Goal: Information Seeking & Learning: Learn about a topic

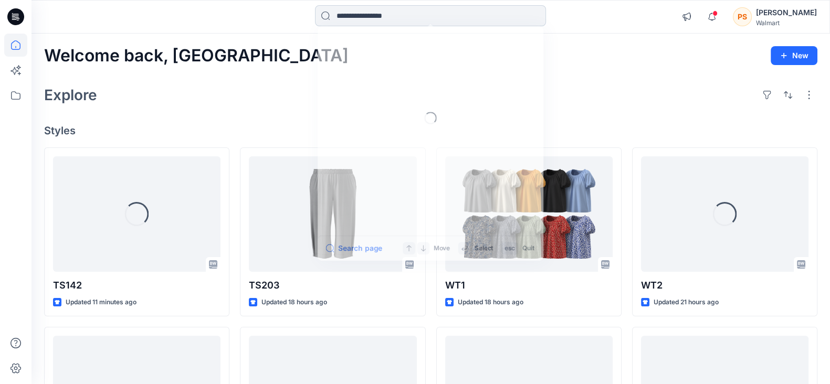
click at [364, 21] on input at bounding box center [430, 15] width 231 height 21
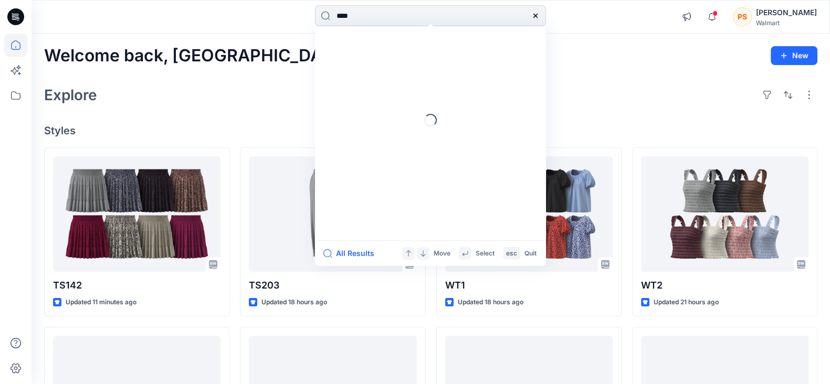
type input "*****"
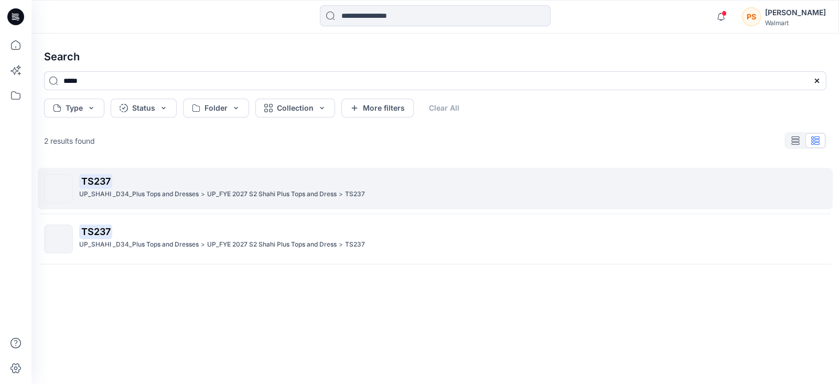
click at [182, 179] on p "TS237" at bounding box center [452, 181] width 747 height 15
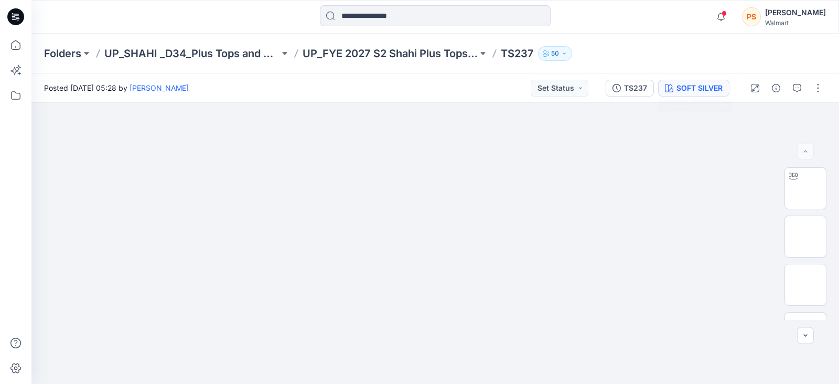
click at [705, 80] on button "SOFT SILVER" at bounding box center [693, 88] width 71 height 17
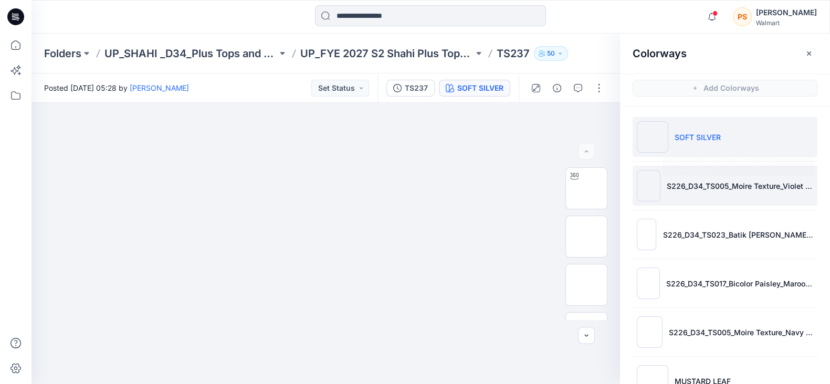
drag, startPoint x: 695, startPoint y: 189, endPoint x: 721, endPoint y: 191, distance: 26.3
click at [696, 189] on p "S226_D34_TS005_Moire Texture_Violet Surprise_9.14cm" at bounding box center [739, 185] width 146 height 11
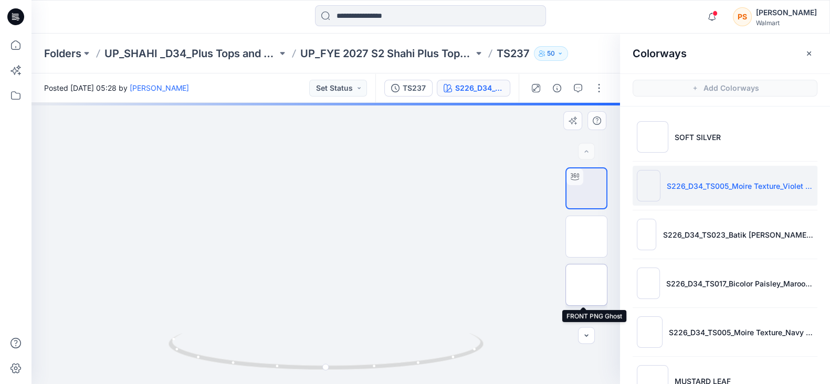
click at [586, 285] on img at bounding box center [586, 285] width 0 height 0
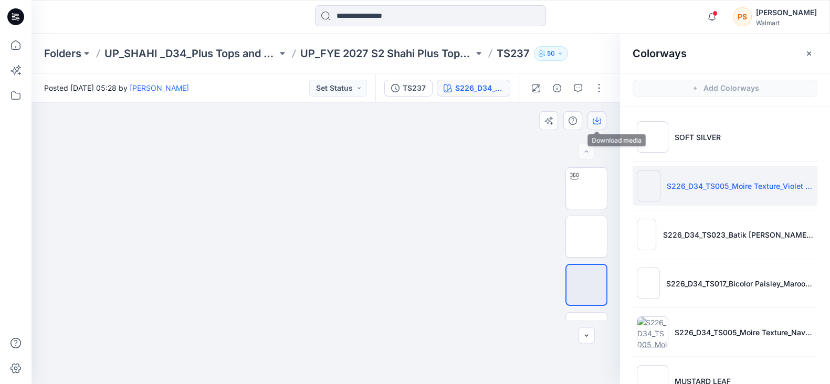
click at [599, 119] on icon "button" at bounding box center [596, 120] width 8 height 8
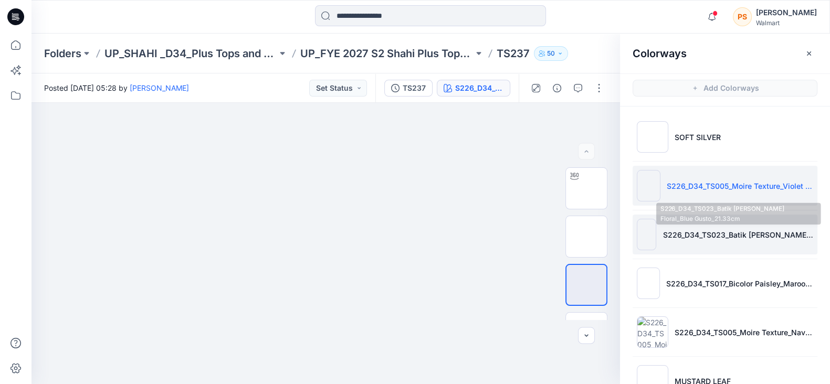
click at [695, 228] on li "S226_D34_TS023_Batik [PERSON_NAME] Floral_Blue Gusto_21.33cm" at bounding box center [724, 235] width 185 height 40
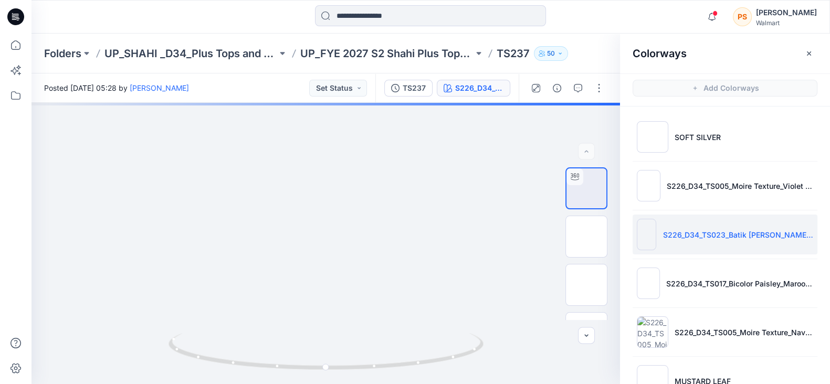
click at [268, 23] on div at bounding box center [430, 16] width 399 height 23
click at [586, 285] on img at bounding box center [586, 285] width 0 height 0
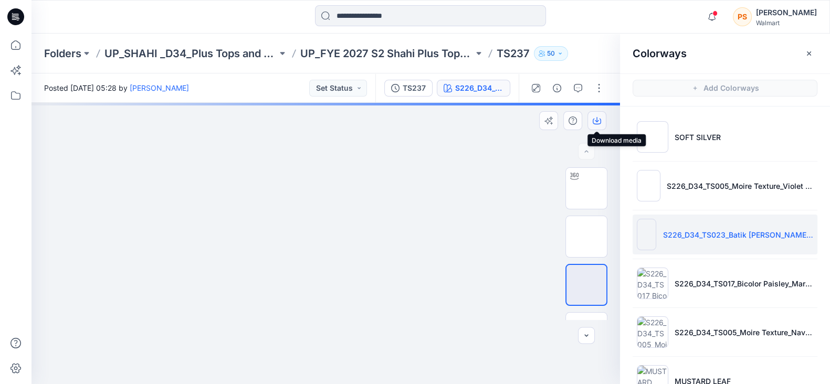
click at [598, 122] on icon "button" at bounding box center [596, 120] width 8 height 8
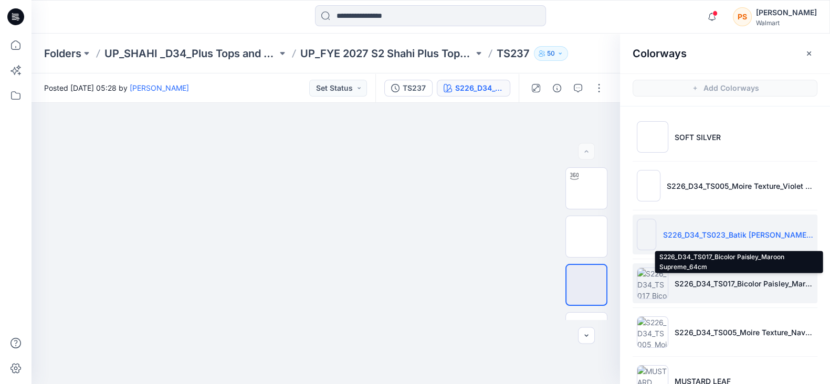
click at [693, 281] on p "S226_D34_TS017_Bicolor Paisley_Maroon Supreme_64cm" at bounding box center [743, 283] width 139 height 11
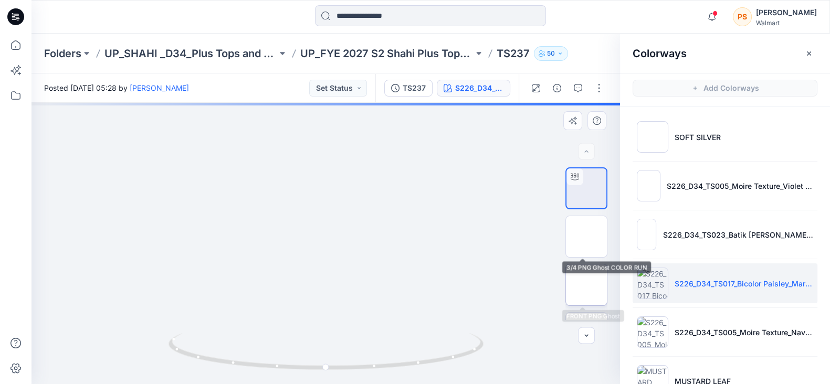
click at [586, 285] on img at bounding box center [586, 285] width 0 height 0
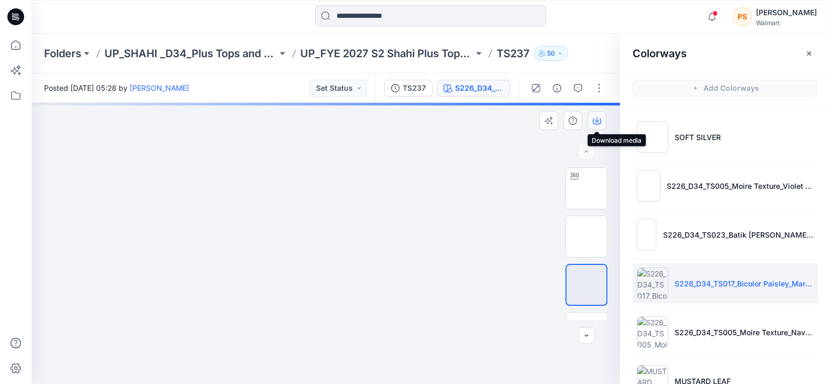
click at [597, 118] on icon "button" at bounding box center [596, 120] width 8 height 8
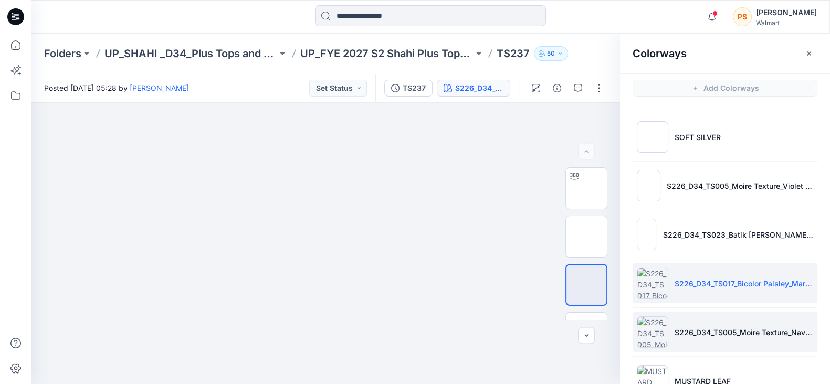
click at [706, 328] on p "S226_D34_TS005_Moire Texture_Navy Sky_9.14cm" at bounding box center [743, 332] width 139 height 11
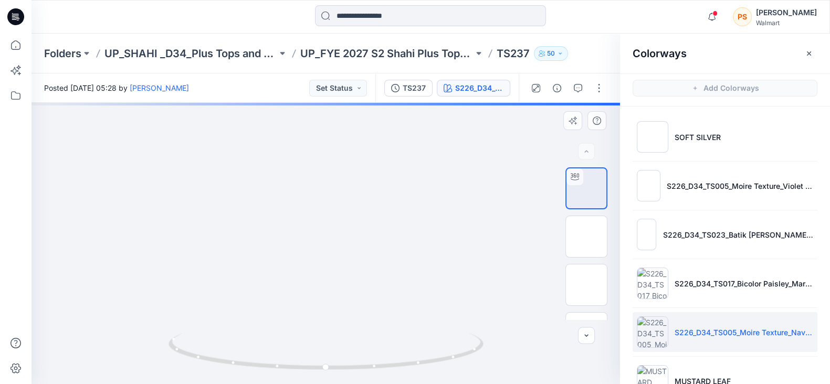
click at [477, 149] on div at bounding box center [325, 243] width 588 height 281
click at [586, 285] on img at bounding box center [586, 285] width 0 height 0
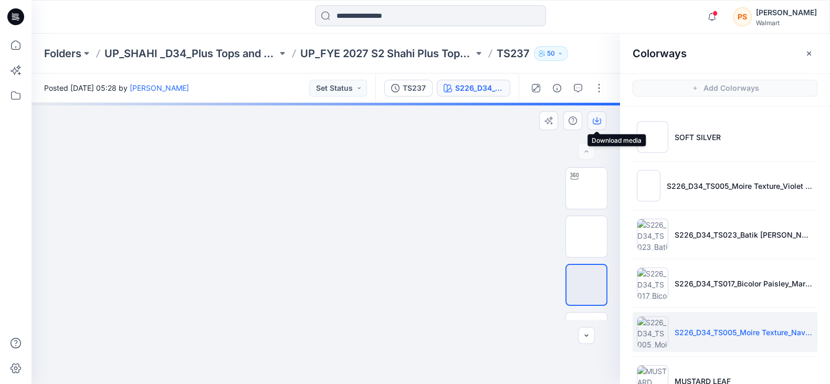
click at [597, 121] on icon "button" at bounding box center [596, 119] width 4 height 5
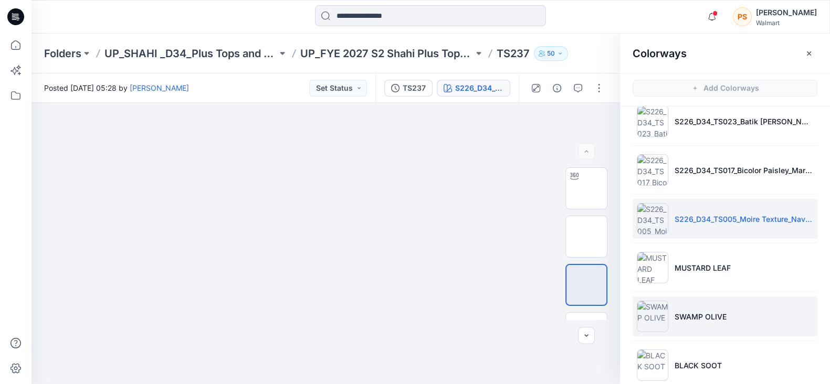
scroll to position [131, 0]
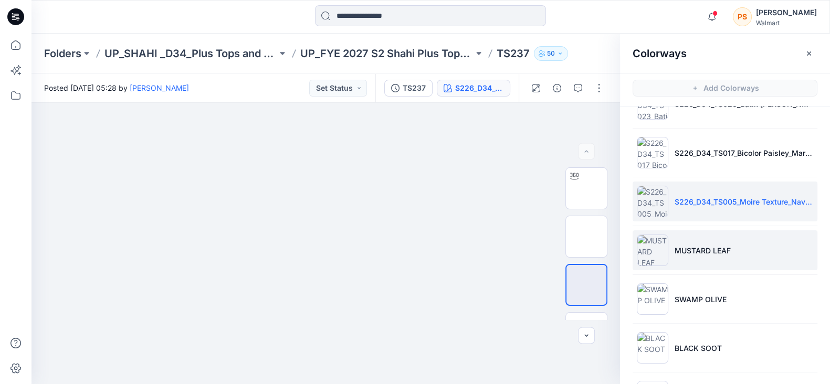
click at [759, 258] on li "MUSTARD LEAF" at bounding box center [724, 250] width 185 height 40
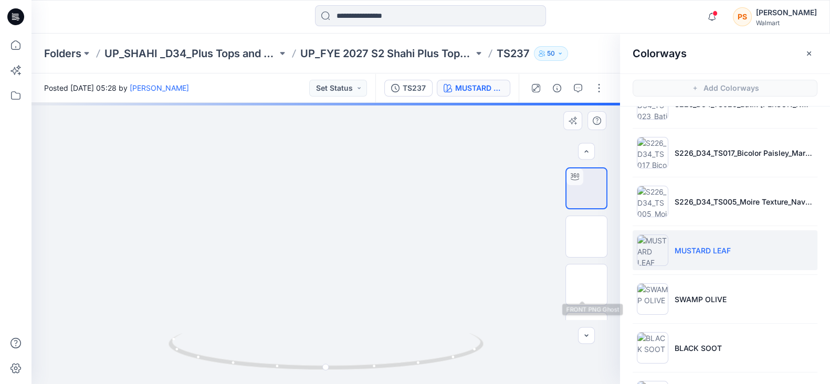
scroll to position [82, 0]
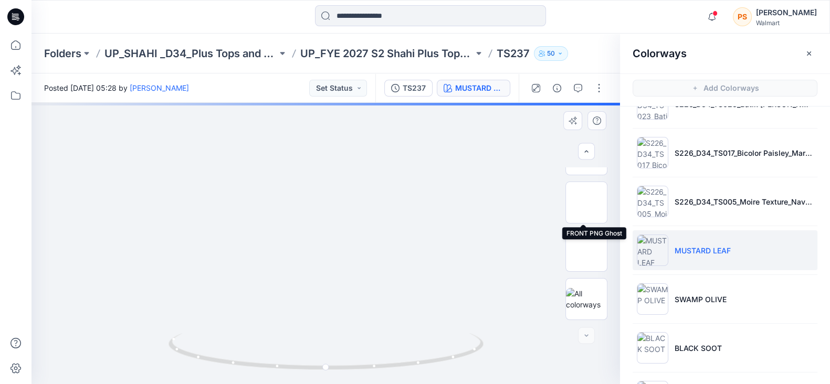
drag, startPoint x: 586, startPoint y: 200, endPoint x: 603, endPoint y: 176, distance: 29.8
click at [586, 203] on img at bounding box center [586, 203] width 0 height 0
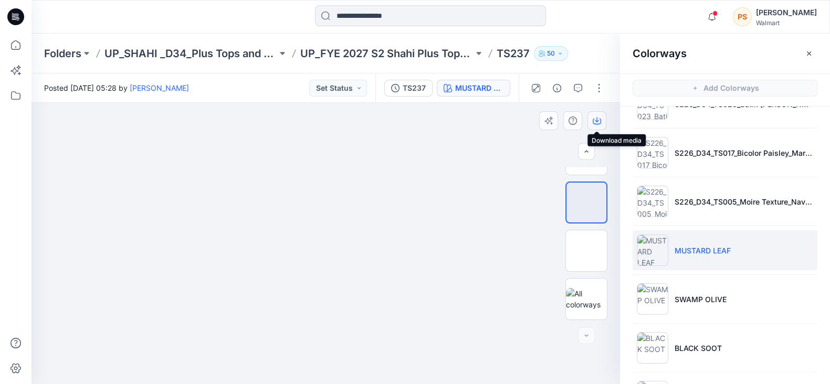
click at [598, 119] on icon "button" at bounding box center [596, 120] width 8 height 8
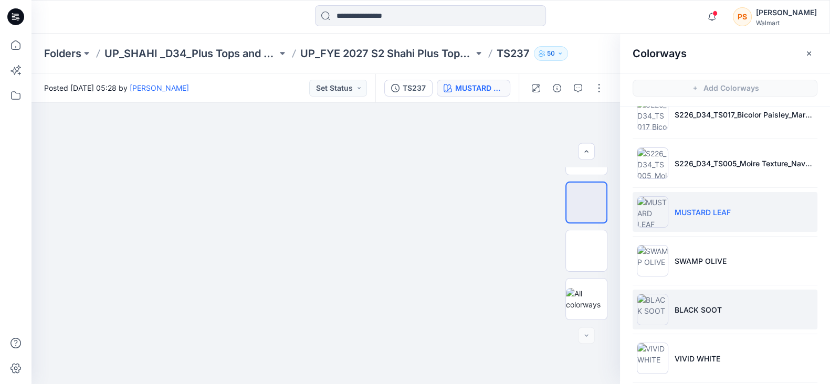
scroll to position [197, 0]
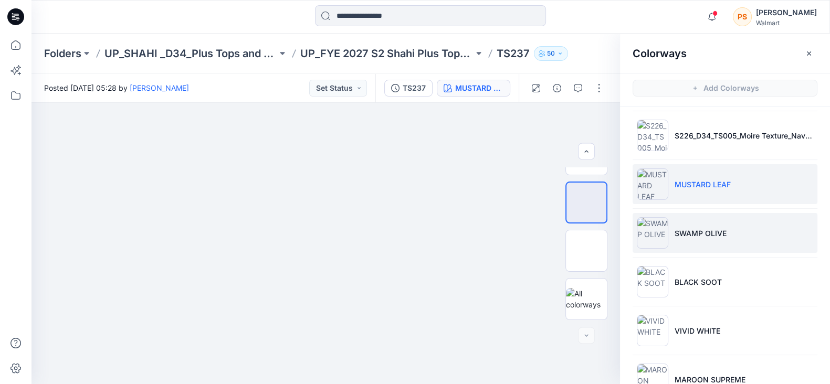
click at [704, 224] on li "SWAMP OLIVE" at bounding box center [724, 233] width 185 height 40
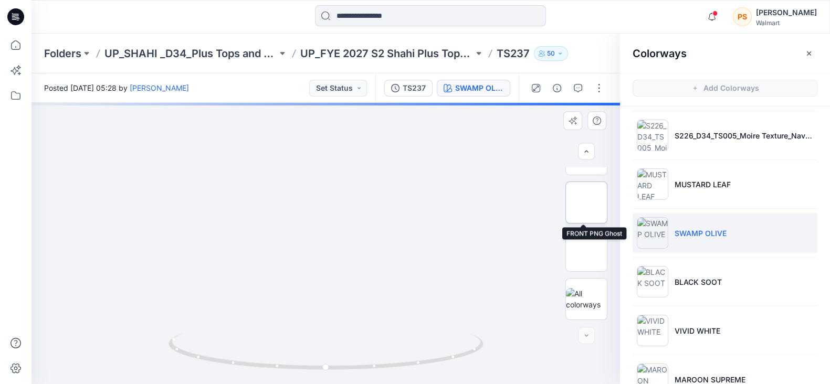
click at [586, 203] on img at bounding box center [586, 203] width 0 height 0
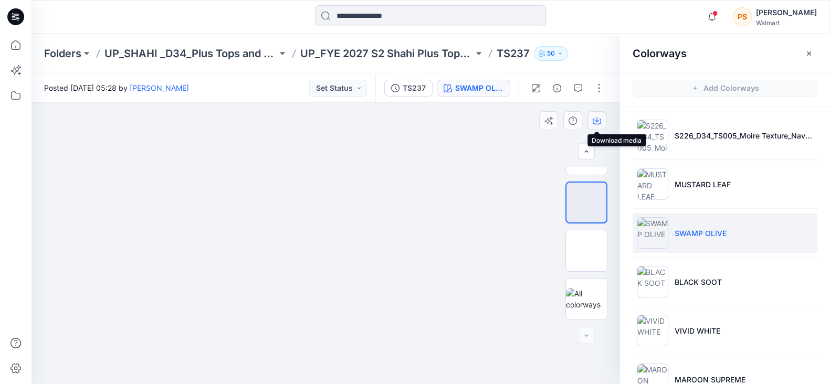
click at [594, 124] on icon "button" at bounding box center [596, 122] width 8 height 6
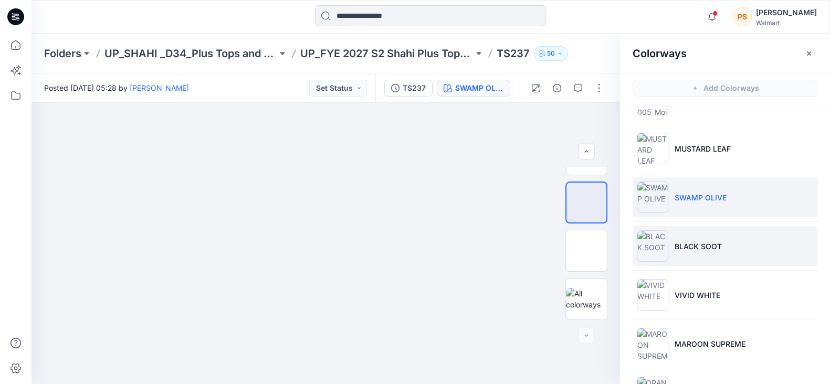
scroll to position [262, 0]
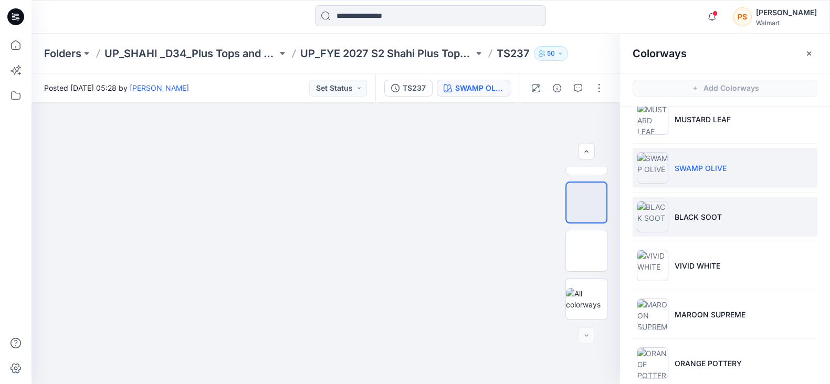
click at [693, 214] on p "BLACK SOOT" at bounding box center [697, 216] width 47 height 11
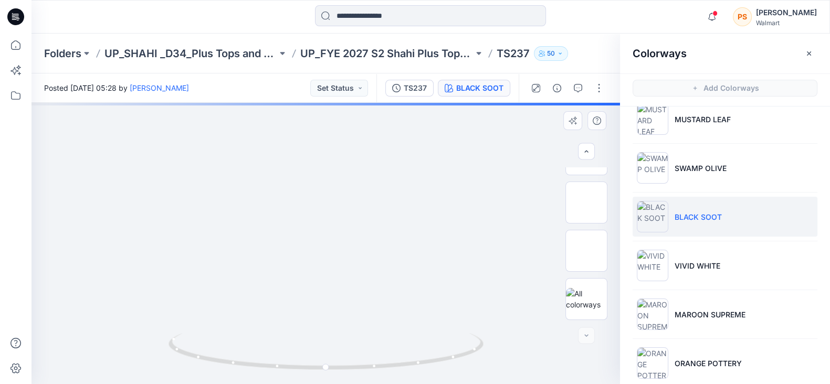
click at [446, 135] on div at bounding box center [325, 243] width 588 height 281
click at [586, 203] on img at bounding box center [586, 203] width 0 height 0
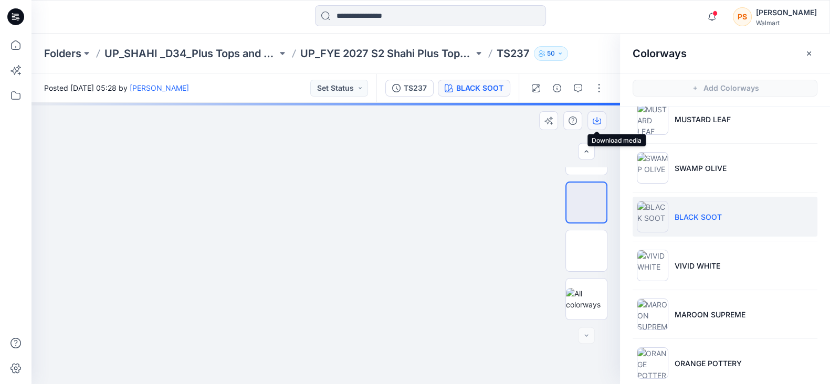
click at [594, 122] on icon "button" at bounding box center [596, 120] width 8 height 8
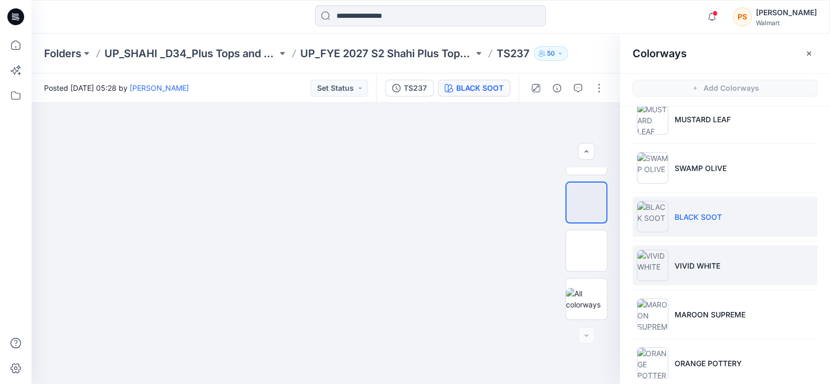
drag, startPoint x: 709, startPoint y: 274, endPoint x: 826, endPoint y: 381, distance: 158.2
click at [709, 274] on li "VIVID WHITE" at bounding box center [724, 266] width 185 height 40
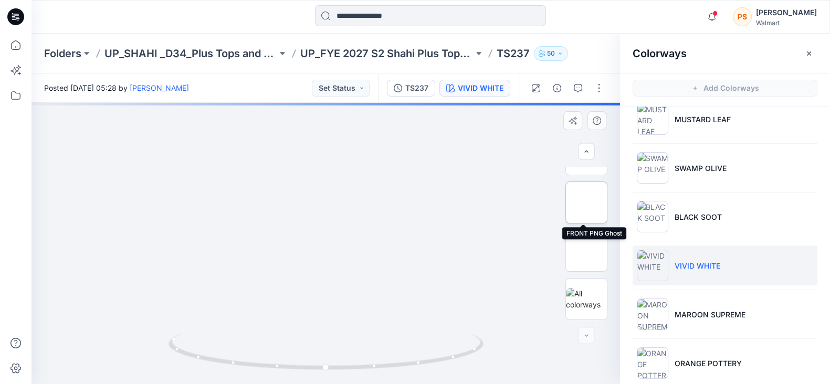
click at [586, 203] on img at bounding box center [586, 203] width 0 height 0
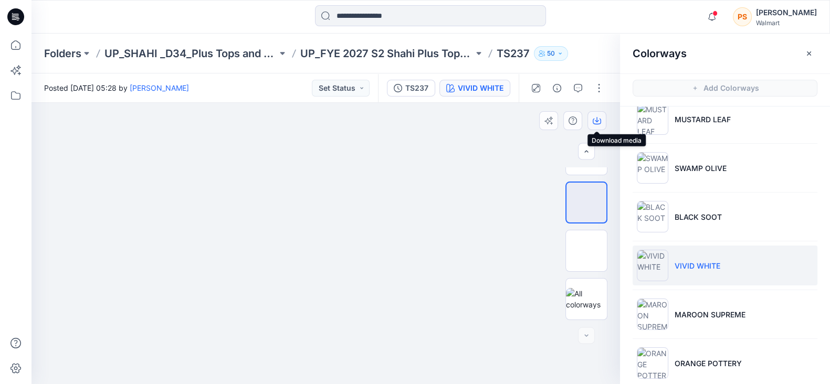
click at [596, 119] on icon "button" at bounding box center [596, 120] width 8 height 8
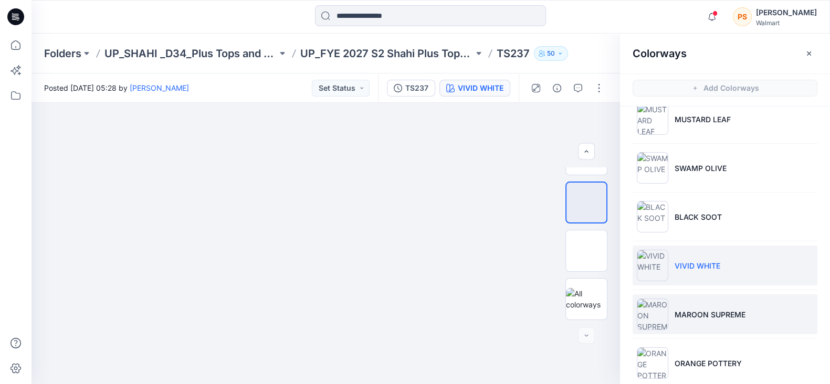
click at [714, 309] on p "MAROON SUPREME" at bounding box center [709, 314] width 71 height 11
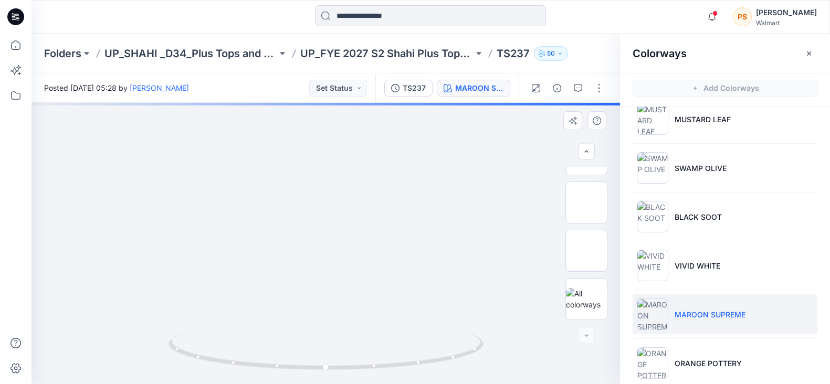
click at [446, 147] on div at bounding box center [325, 243] width 588 height 281
click at [586, 203] on img at bounding box center [586, 203] width 0 height 0
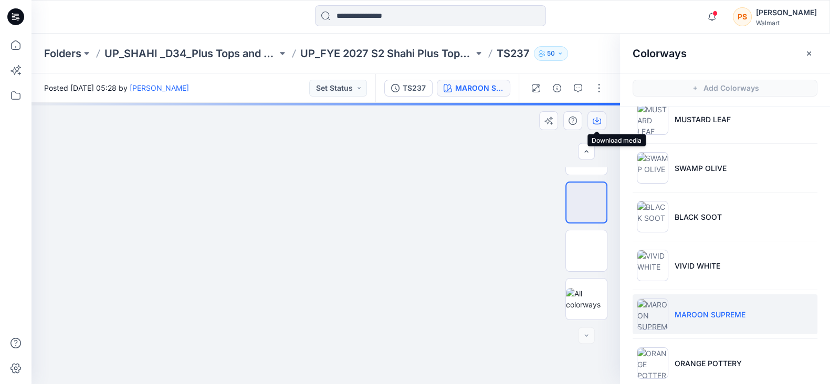
click at [598, 122] on icon "button" at bounding box center [596, 120] width 8 height 8
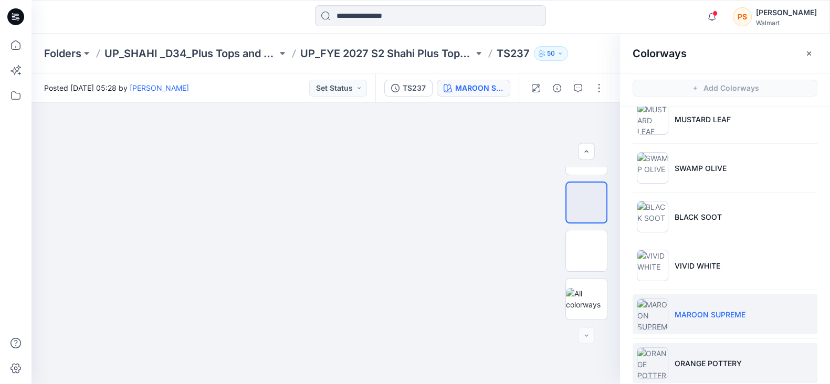
click at [735, 361] on p "ORANGE POTTERY" at bounding box center [707, 363] width 67 height 11
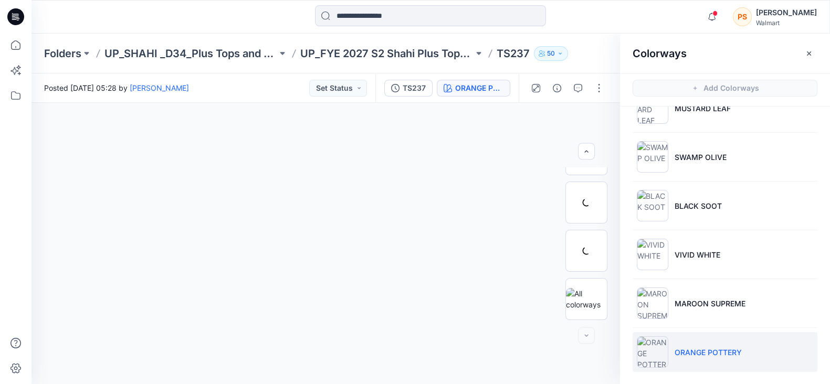
scroll to position [275, 0]
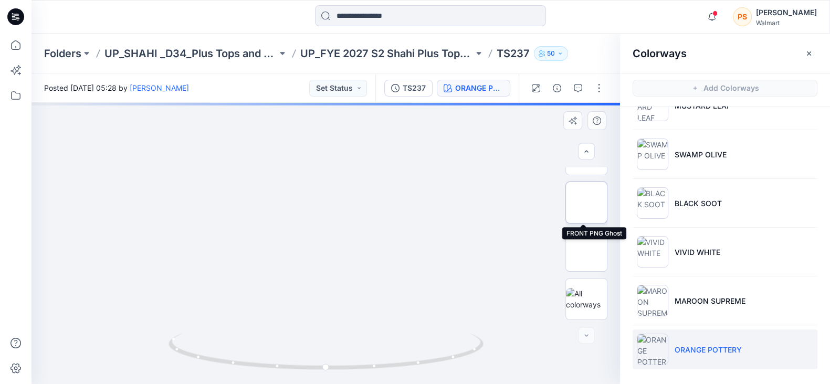
click at [586, 203] on img at bounding box center [586, 203] width 0 height 0
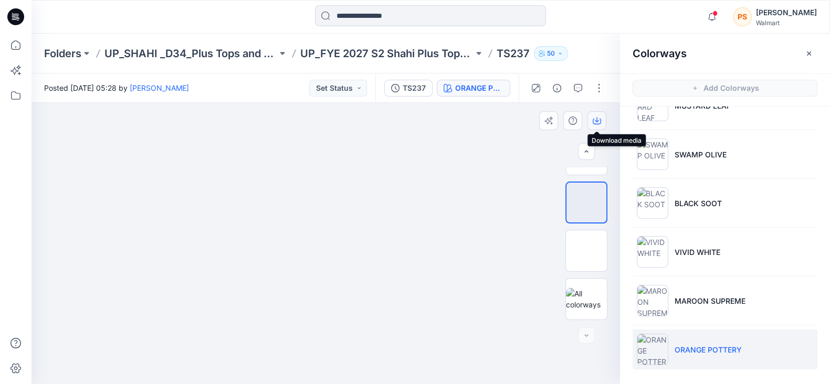
click at [597, 117] on icon "button" at bounding box center [596, 119] width 4 height 5
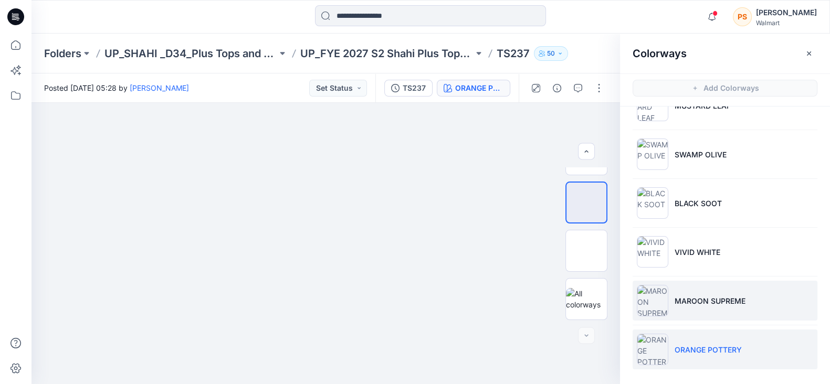
scroll to position [3, 0]
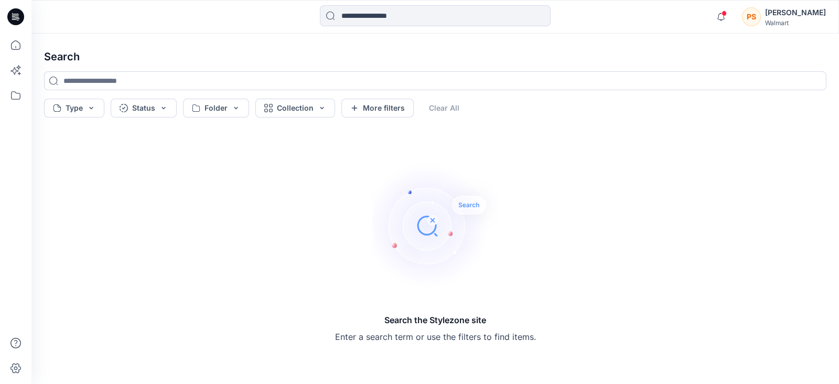
drag, startPoint x: 10, startPoint y: 13, endPoint x: 162, endPoint y: 27, distance: 151.8
click at [10, 13] on icon at bounding box center [15, 16] width 17 height 17
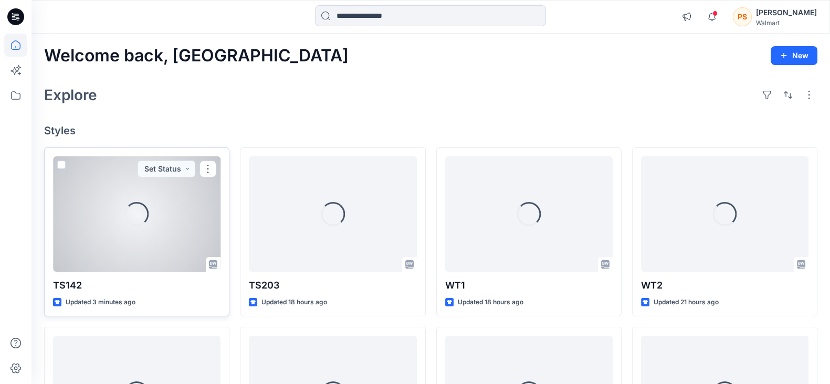
click at [147, 226] on div "Loading..." at bounding box center [136, 213] width 167 height 115
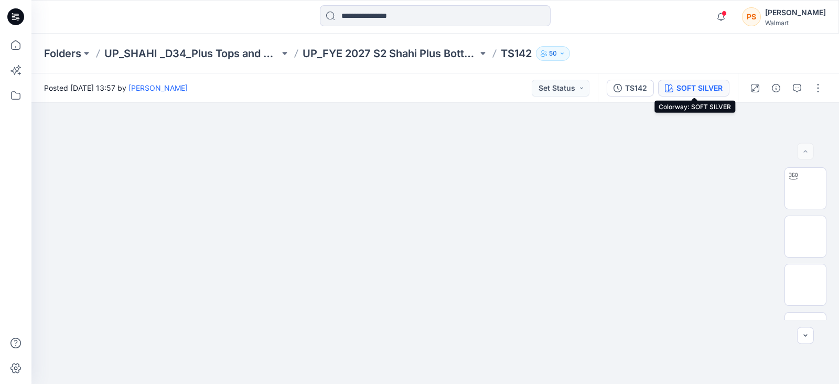
click at [705, 90] on div "SOFT SILVER" at bounding box center [700, 88] width 46 height 12
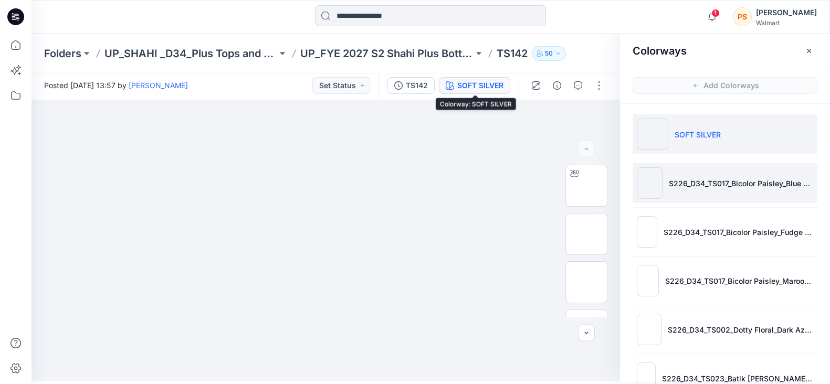
click at [704, 189] on li "S226_D34_TS017_Bicolor Paisley_Blue Gusto_64cm" at bounding box center [724, 183] width 185 height 40
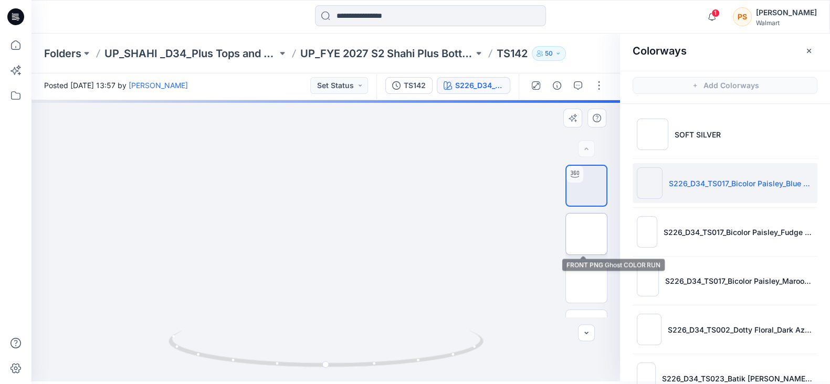
click at [586, 234] on img at bounding box center [586, 234] width 0 height 0
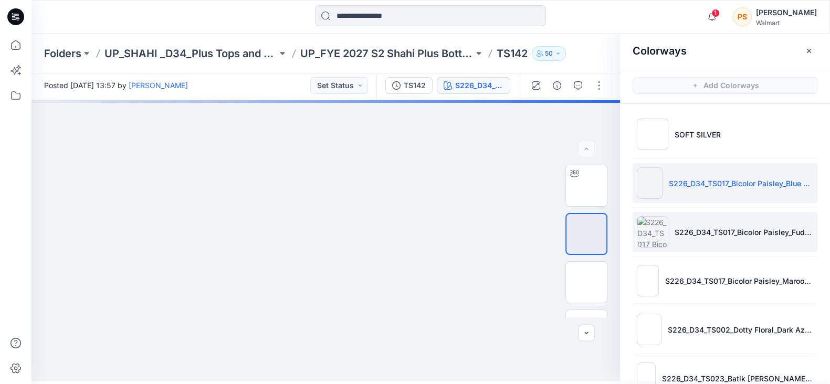
click at [714, 238] on li "S226_D34_TS017_Bicolor Paisley_Fudge Brownie_Dark Navy_64cm" at bounding box center [724, 232] width 185 height 40
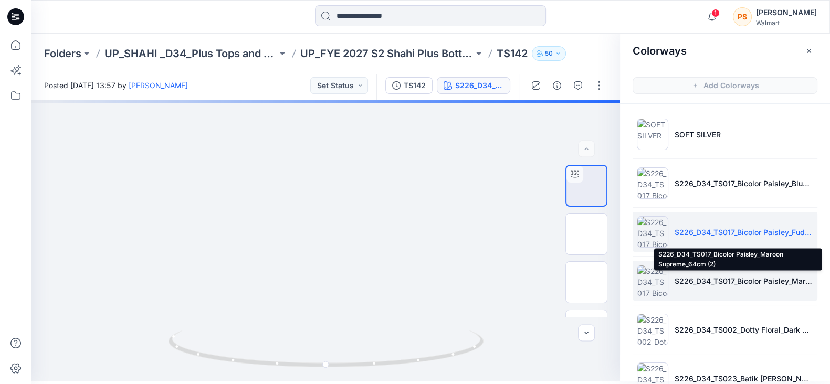
click at [719, 283] on p "S226_D34_TS017_Bicolor Paisley_Maroon Supreme_64cm (2)" at bounding box center [743, 280] width 139 height 11
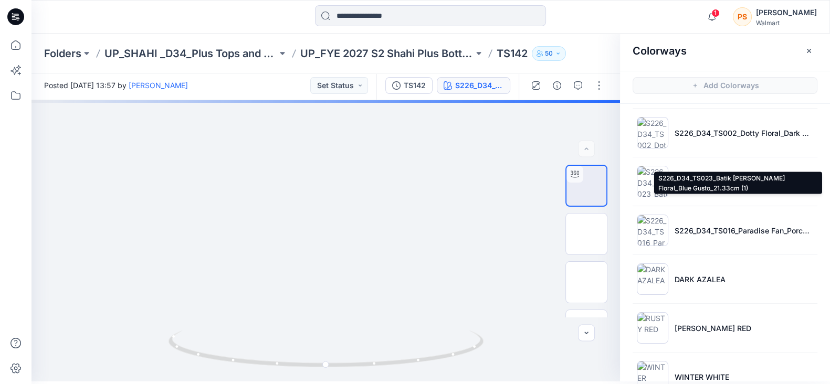
scroll to position [65, 0]
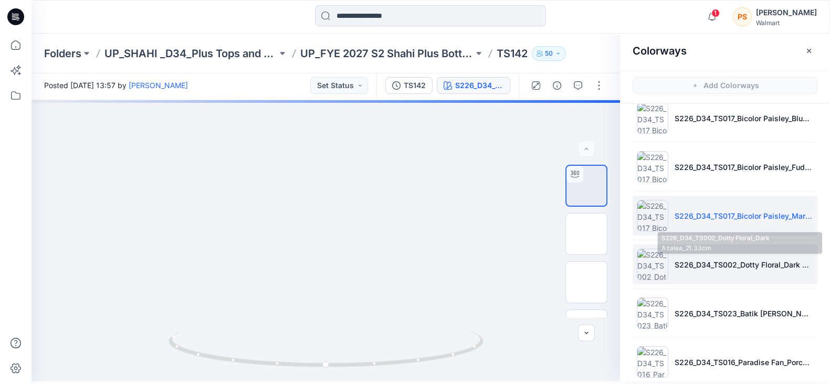
click at [703, 267] on p "S226_D34_TS002_Dotty Floral_Dark Azalea_21.33cm" at bounding box center [743, 264] width 139 height 11
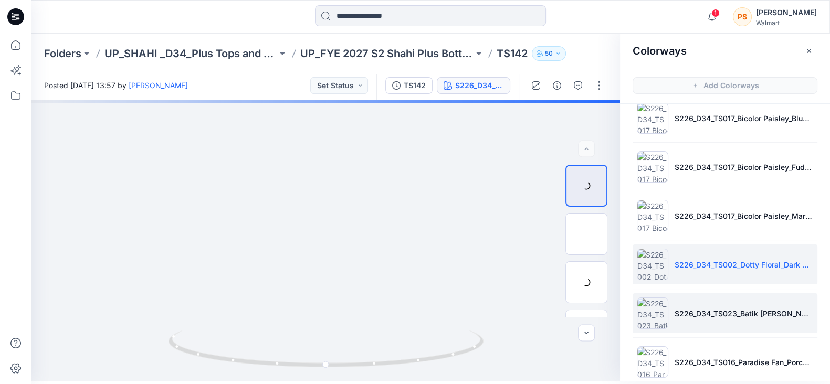
click at [697, 304] on li "S226_D34_TS023_Batik [PERSON_NAME] Floral_Blue Gusto_21.33cm (1)" at bounding box center [724, 313] width 185 height 40
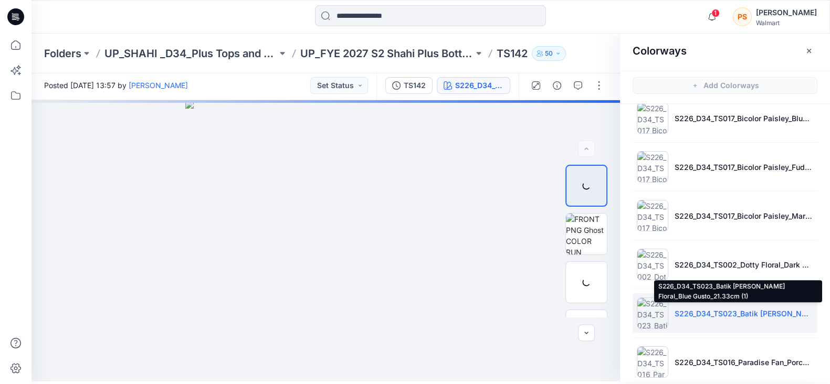
click at [685, 313] on p "S226_D34_TS023_Batik [PERSON_NAME] Floral_Blue Gusto_21.33cm (1)" at bounding box center [743, 313] width 139 height 11
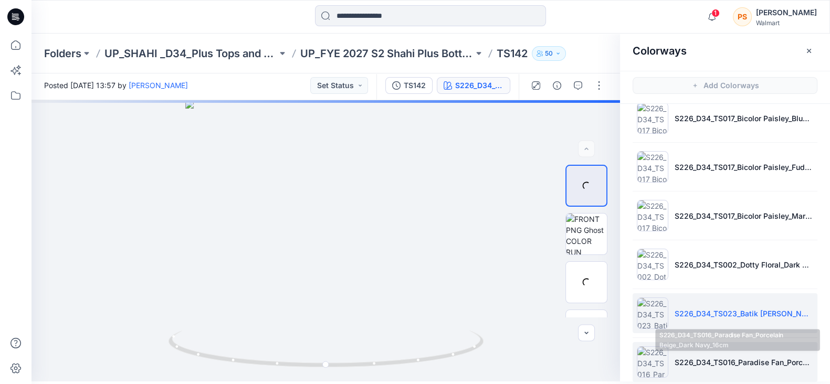
click at [701, 360] on p "S226_D34_TS016_Paradise Fan_Porcelain Beige_Dark Navy_16cm" at bounding box center [743, 362] width 139 height 11
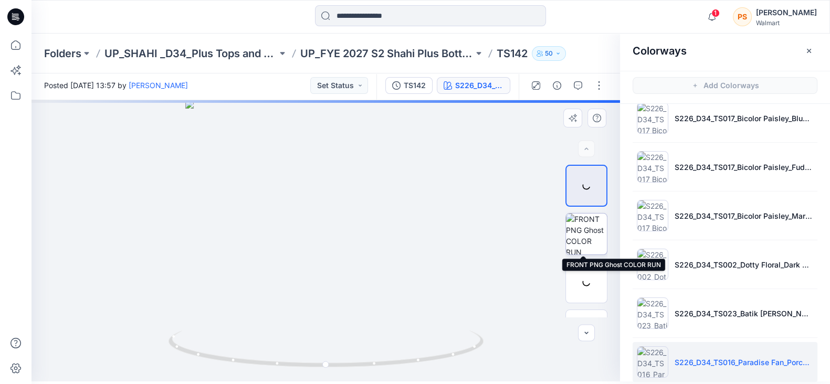
click at [575, 239] on img at bounding box center [586, 234] width 41 height 41
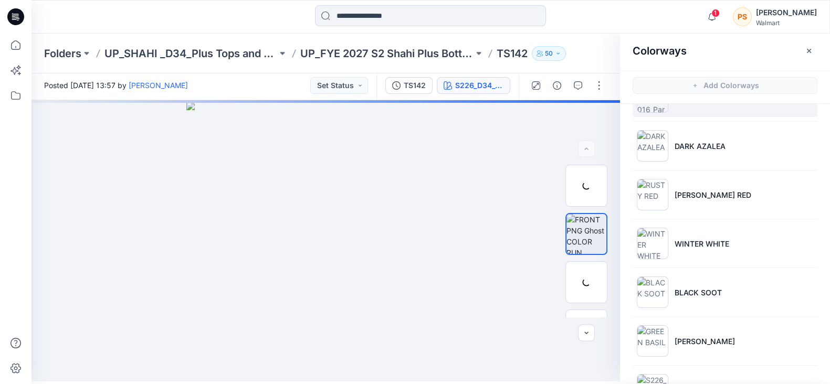
scroll to position [373, 0]
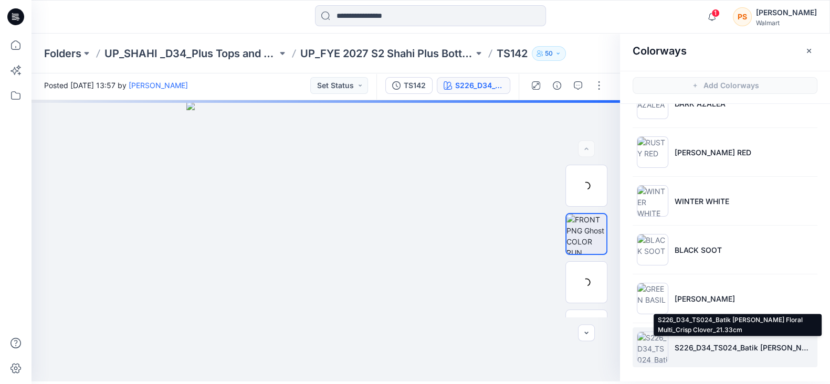
click at [687, 346] on p "S226_D34_TS024_Batik [PERSON_NAME] Floral Multi_Crisp Clover_21.33cm" at bounding box center [743, 347] width 139 height 11
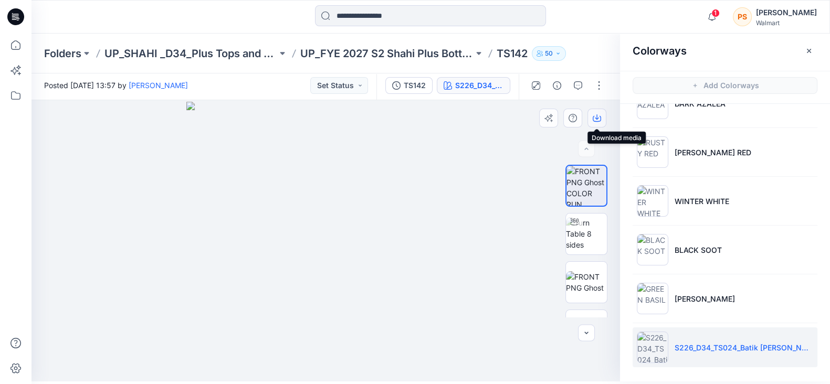
click at [595, 121] on icon "button" at bounding box center [596, 119] width 8 height 6
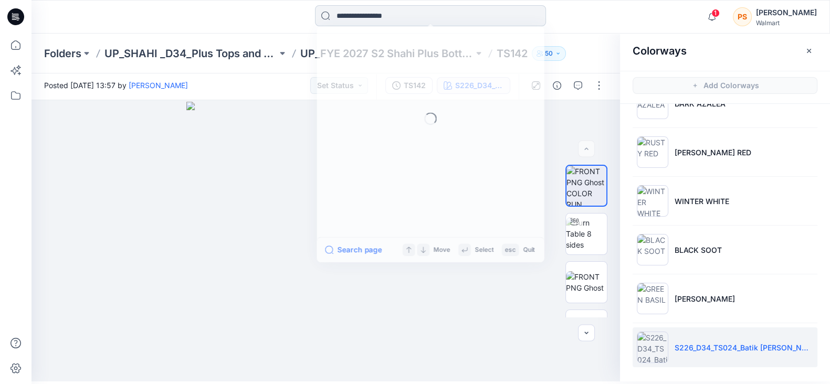
click at [363, 17] on input at bounding box center [430, 15] width 231 height 21
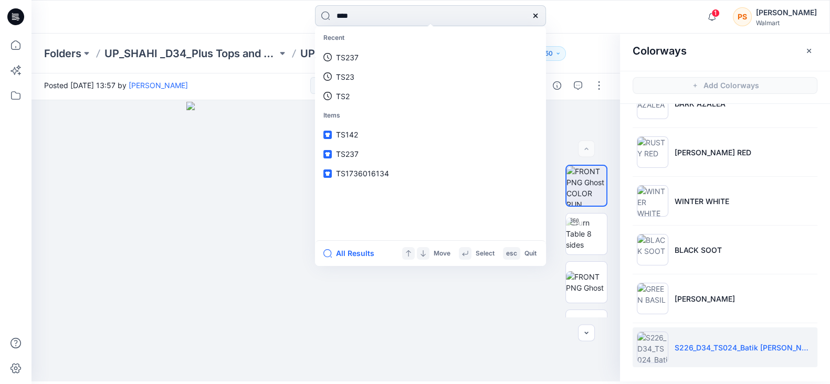
type input "*****"
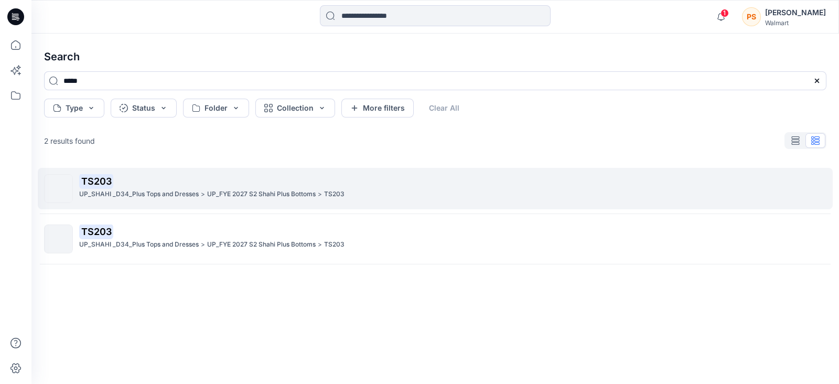
click at [110, 180] on mark "TS203" at bounding box center [96, 181] width 34 height 15
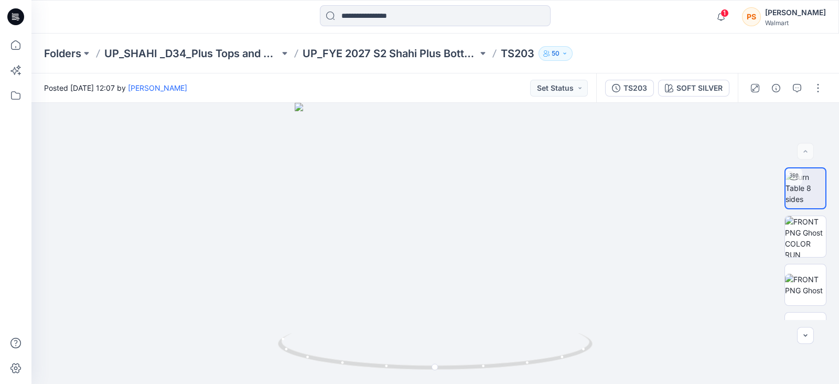
click at [20, 3] on icon at bounding box center [15, 17] width 17 height 34
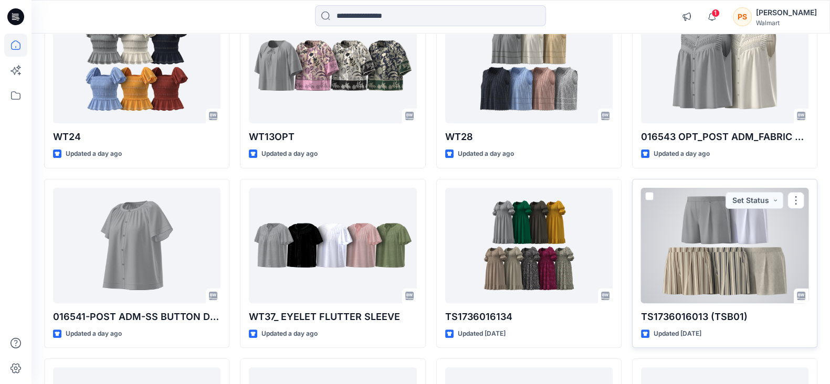
scroll to position [459, 0]
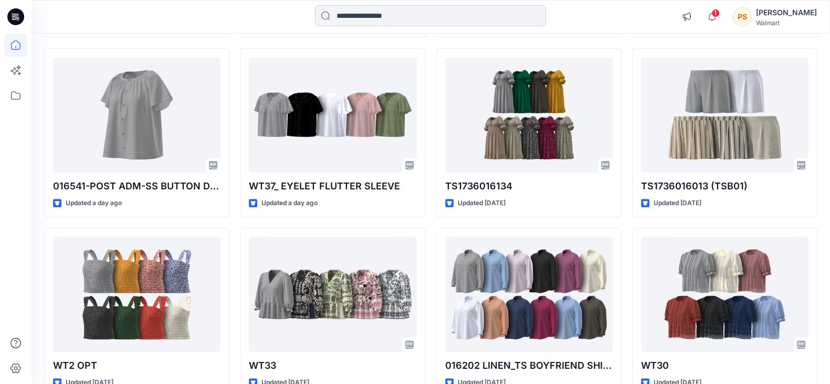
click at [373, 14] on input at bounding box center [430, 15] width 231 height 21
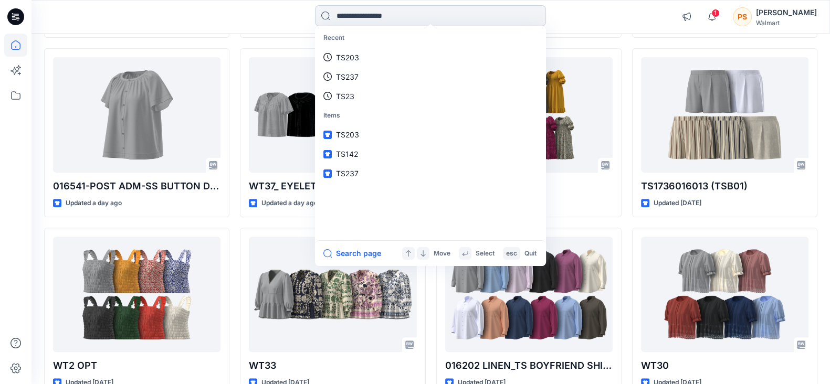
paste input "*****"
type input "*****"
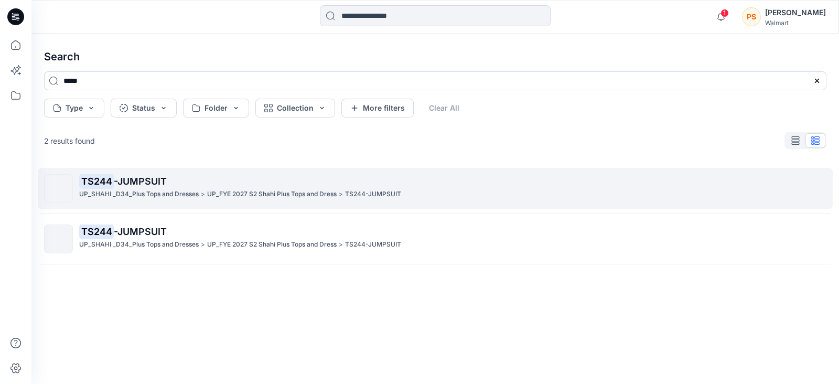
click at [209, 180] on p "TS244 -JUMPSUIT" at bounding box center [452, 181] width 747 height 15
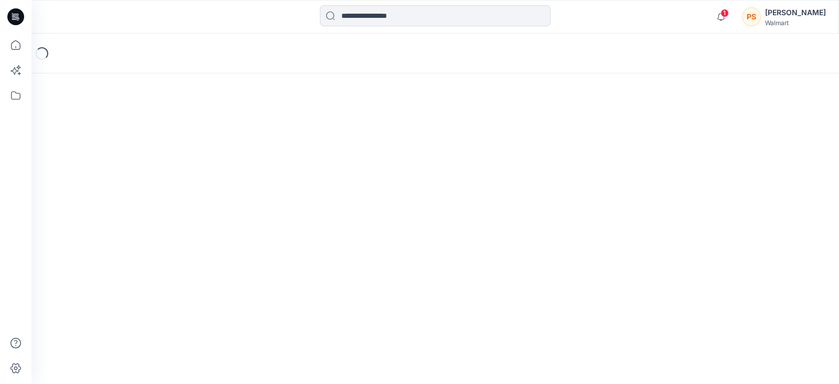
click at [210, 180] on div "Loading..." at bounding box center [435, 209] width 808 height 350
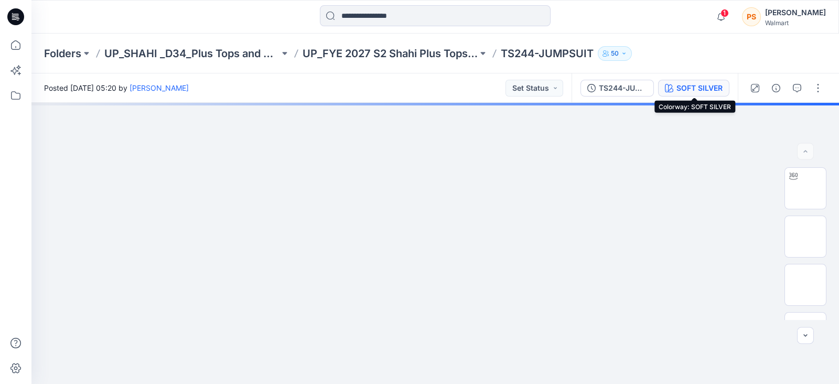
click at [692, 88] on div "SOFT SILVER" at bounding box center [700, 88] width 46 height 12
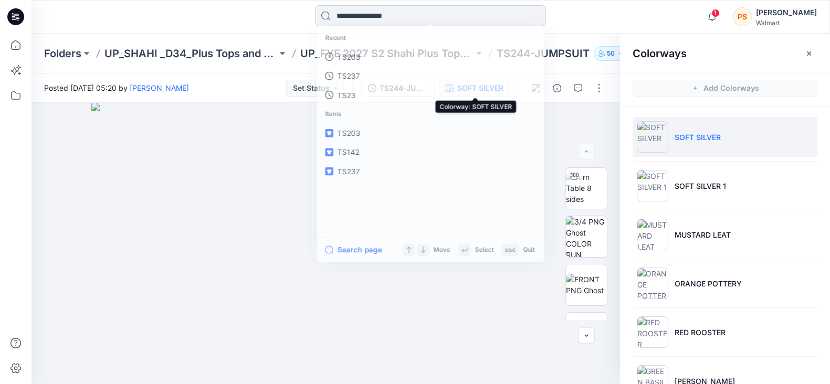
click at [392, 15] on input at bounding box center [430, 15] width 231 height 21
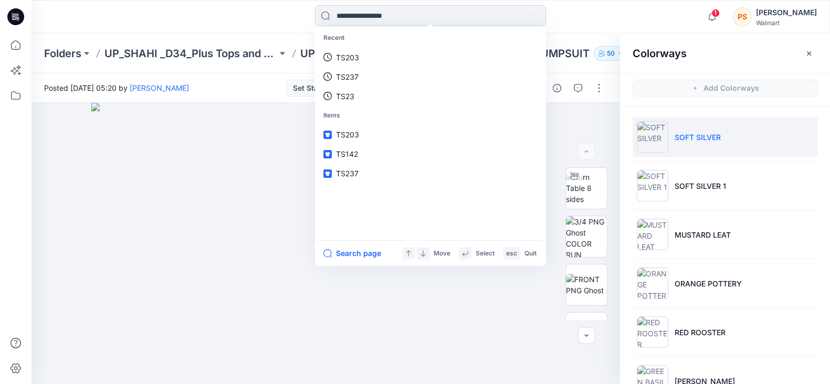
paste input "*****"
type input "*****"
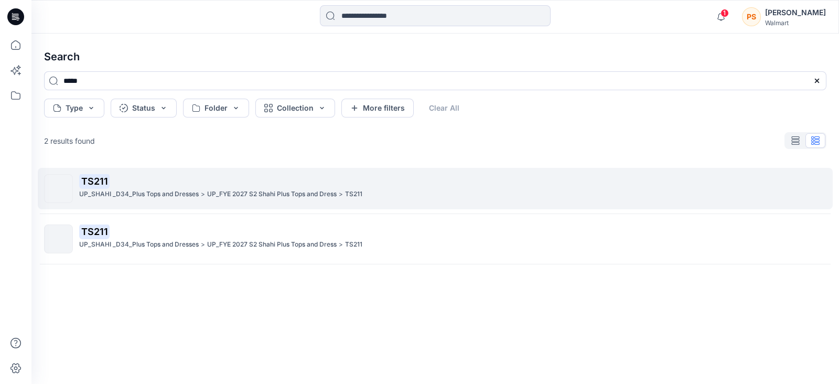
click at [142, 180] on p "TS211" at bounding box center [452, 181] width 747 height 15
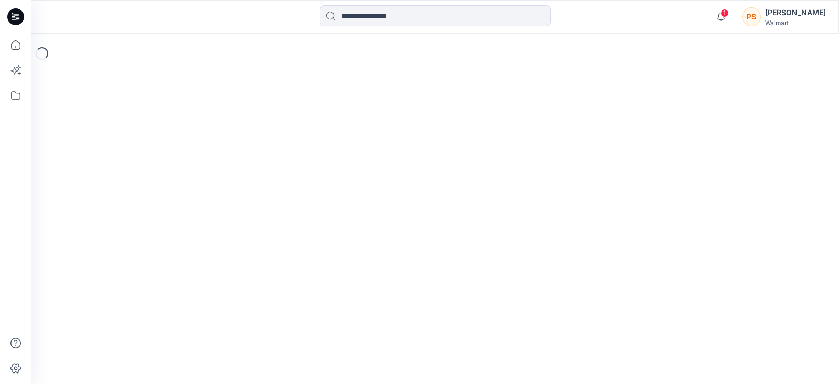
click at [142, 180] on div "Loading..." at bounding box center [435, 209] width 808 height 350
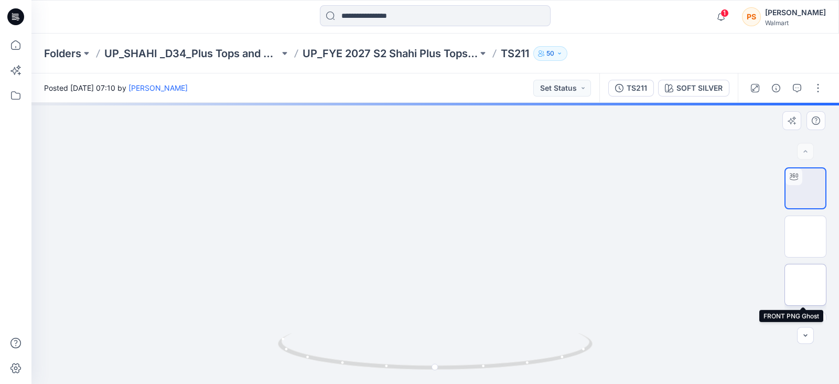
scroll to position [34, 0]
